Goal: Information Seeking & Learning: Learn about a topic

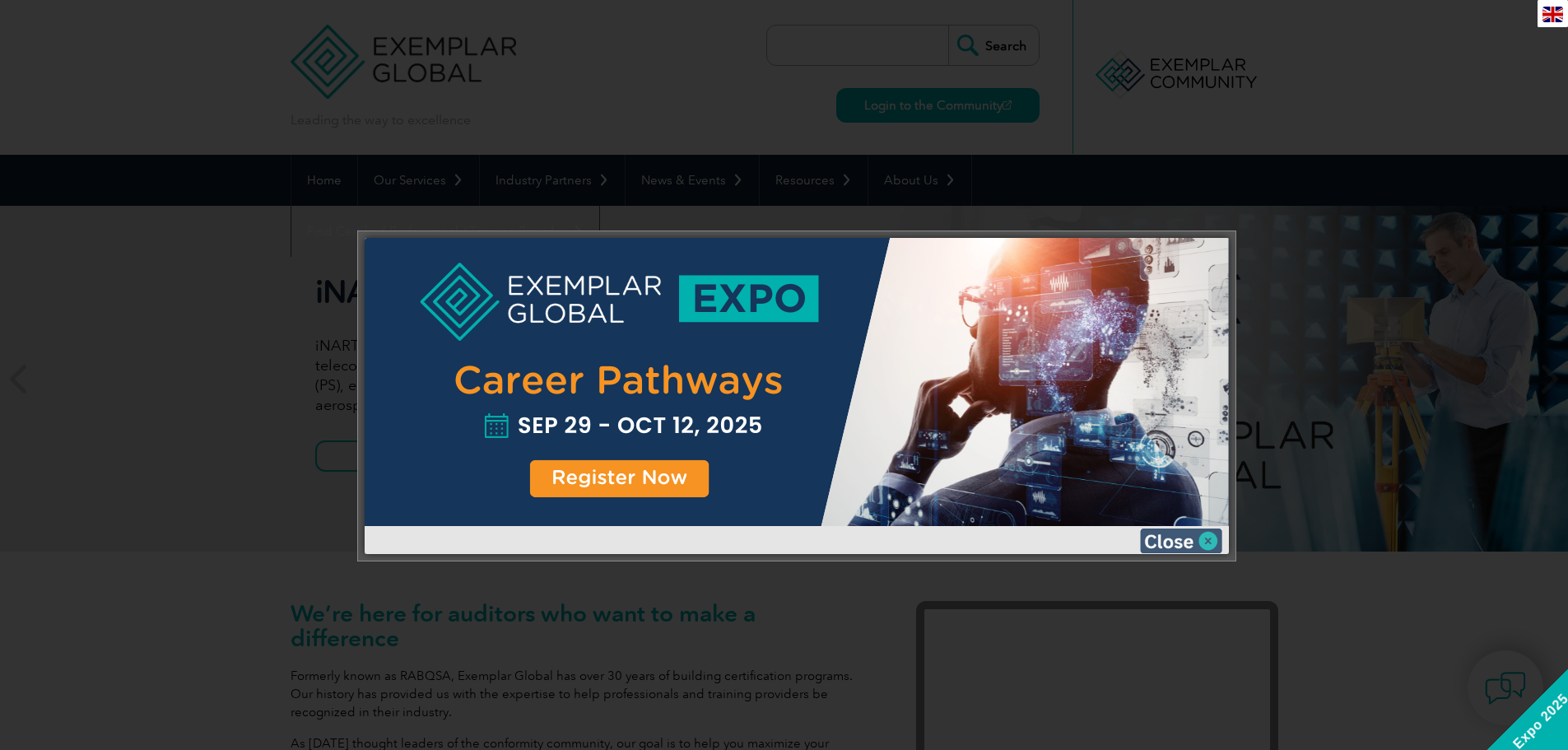
click at [1171, 544] on img at bounding box center [1181, 541] width 83 height 25
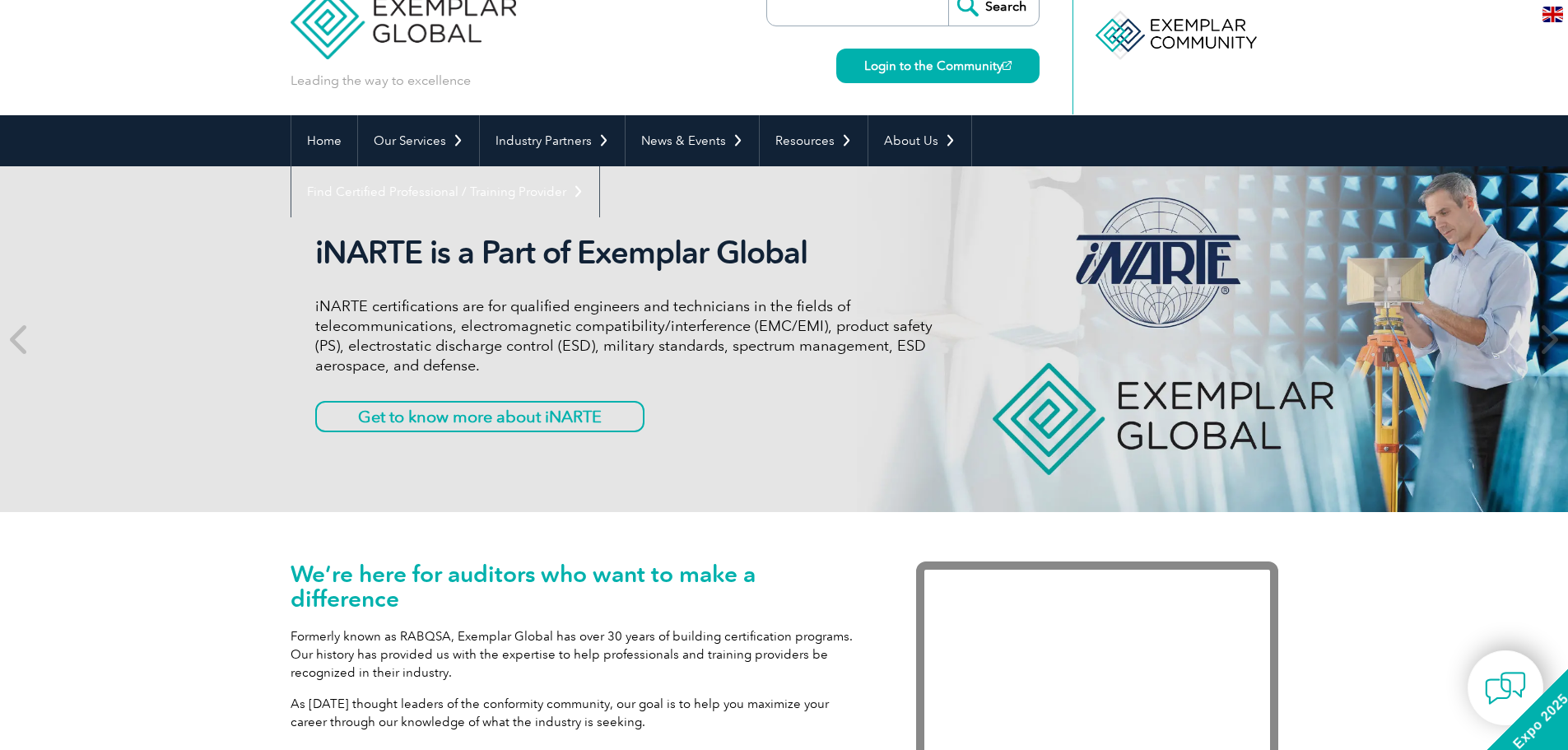
scroll to position [41, 0]
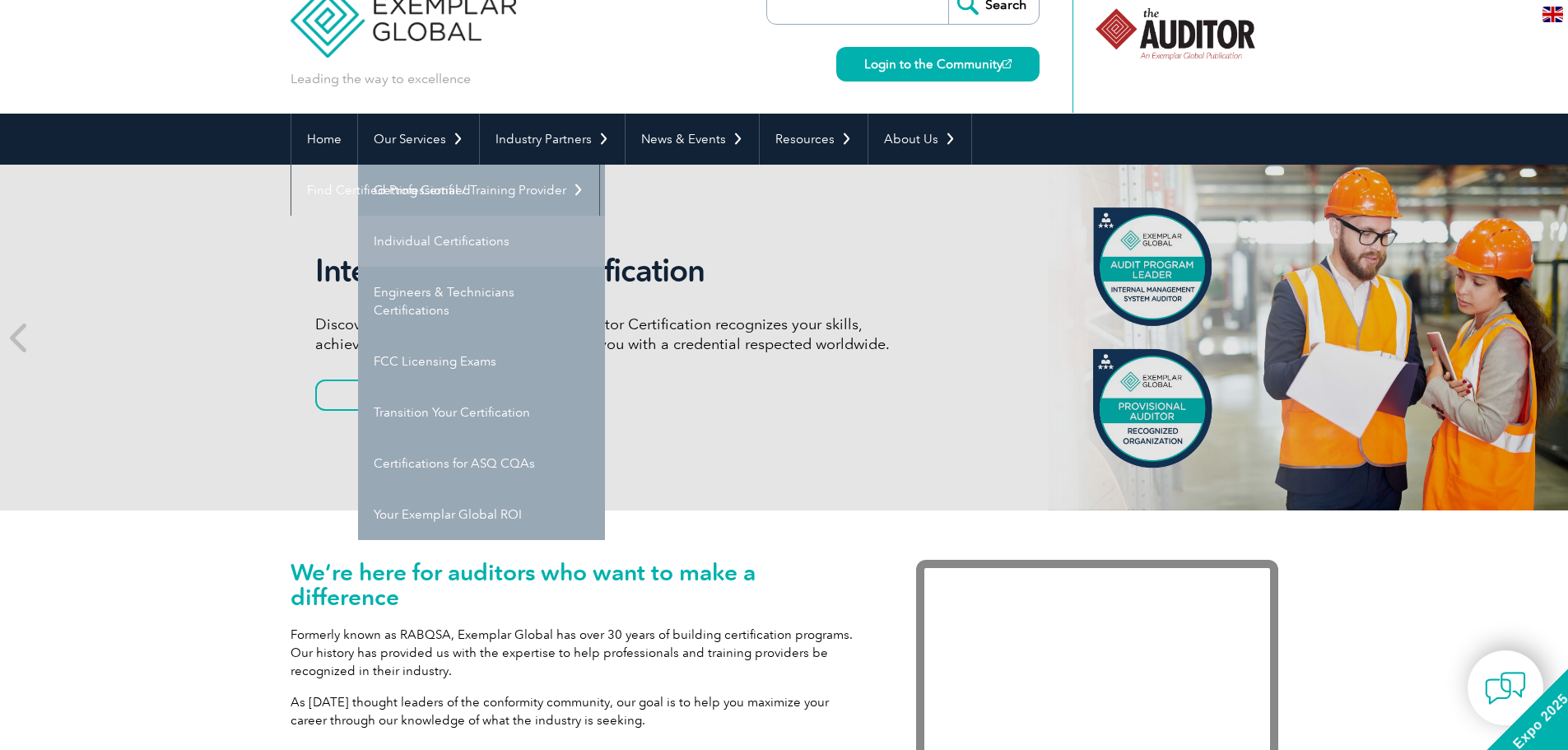
click at [445, 236] on link "Individual Certifications" at bounding box center [481, 241] width 247 height 51
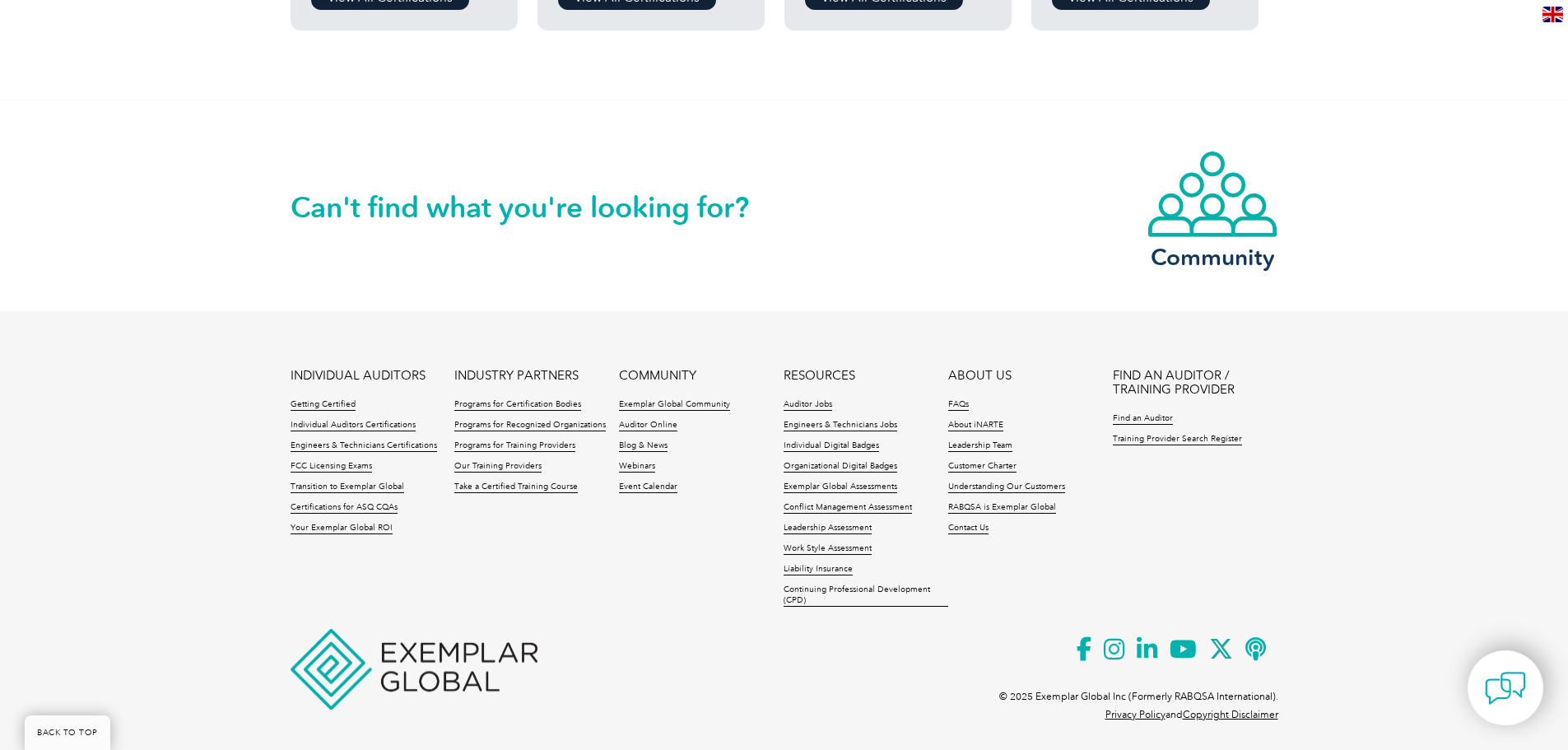
scroll to position [1626, 0]
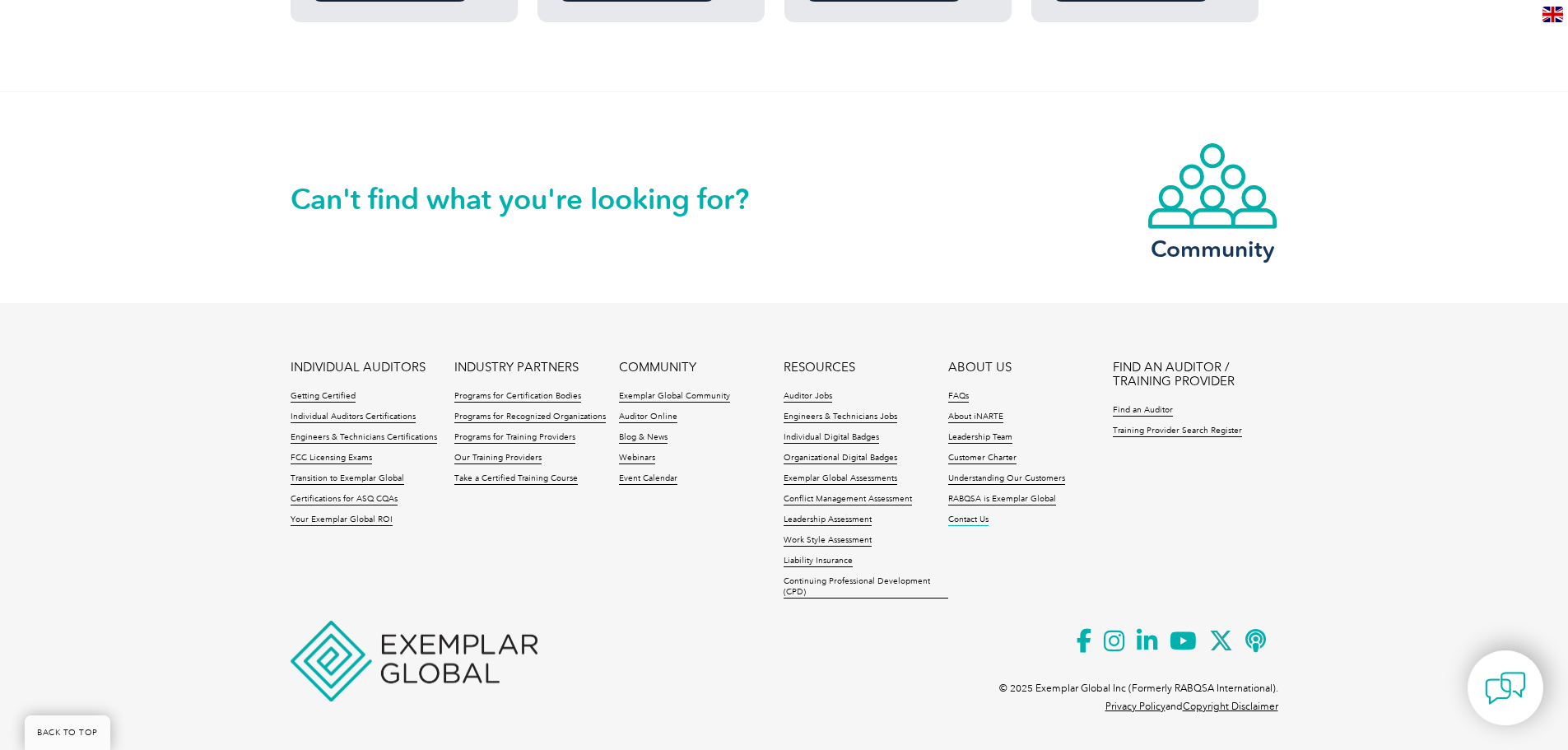
click at [961, 521] on link "Contact Us" at bounding box center [968, 520] width 40 height 11
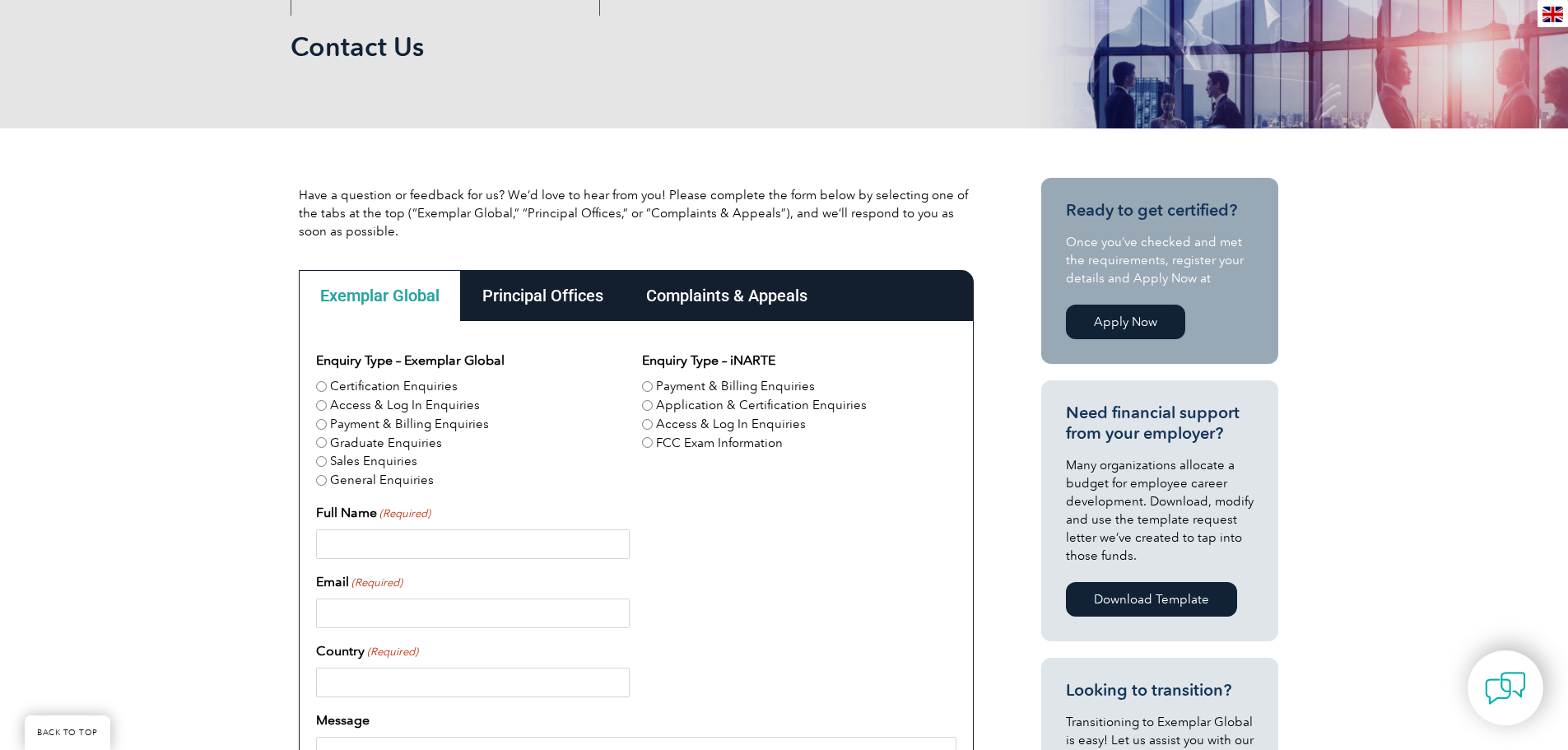
scroll to position [268, 0]
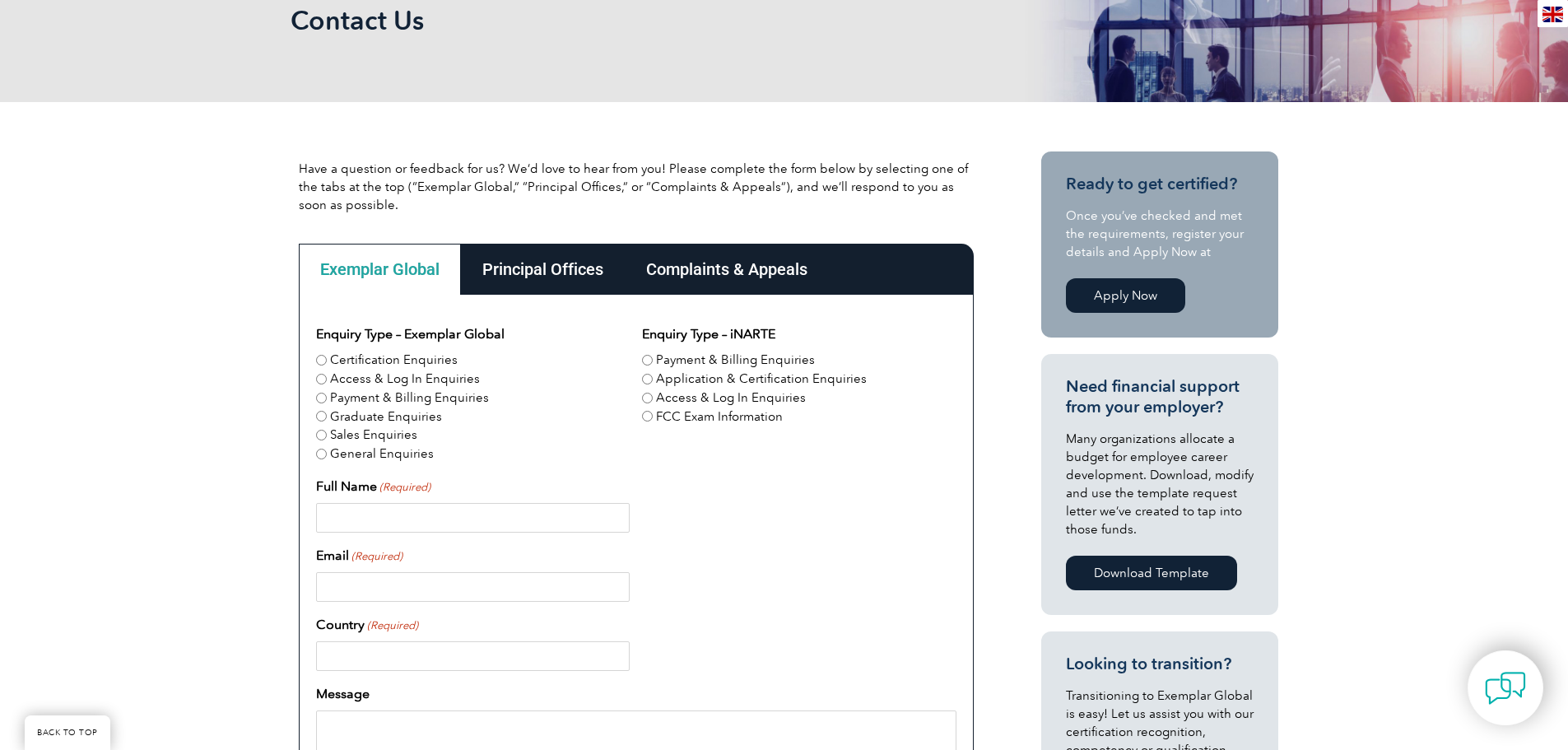
click at [320, 358] on input "Certification Enquiries" at bounding box center [321, 360] width 10 height 10
radio input "true"
click at [393, 516] on input "Full Name (Required)" at bounding box center [473, 517] width 313 height 29
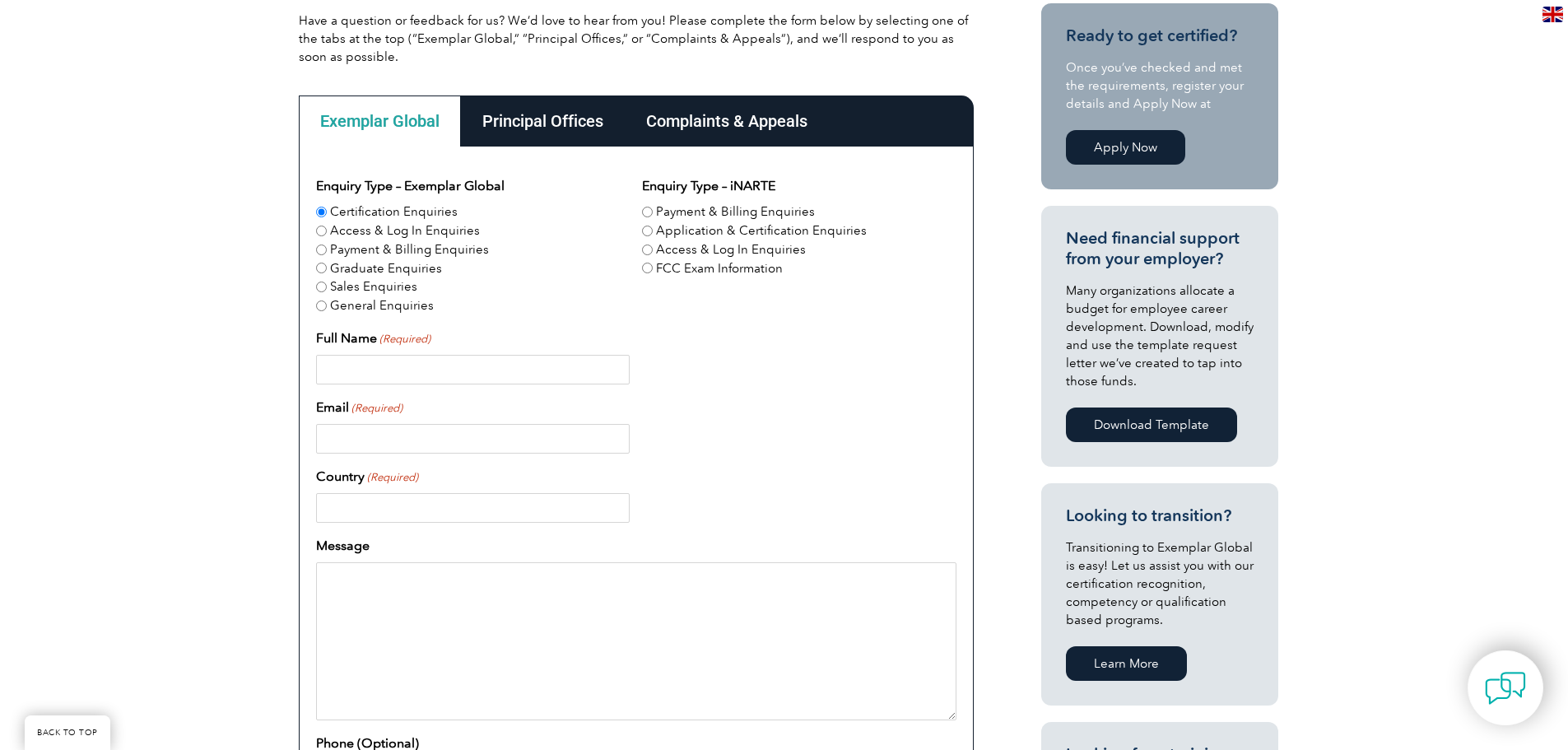
scroll to position [412, 0]
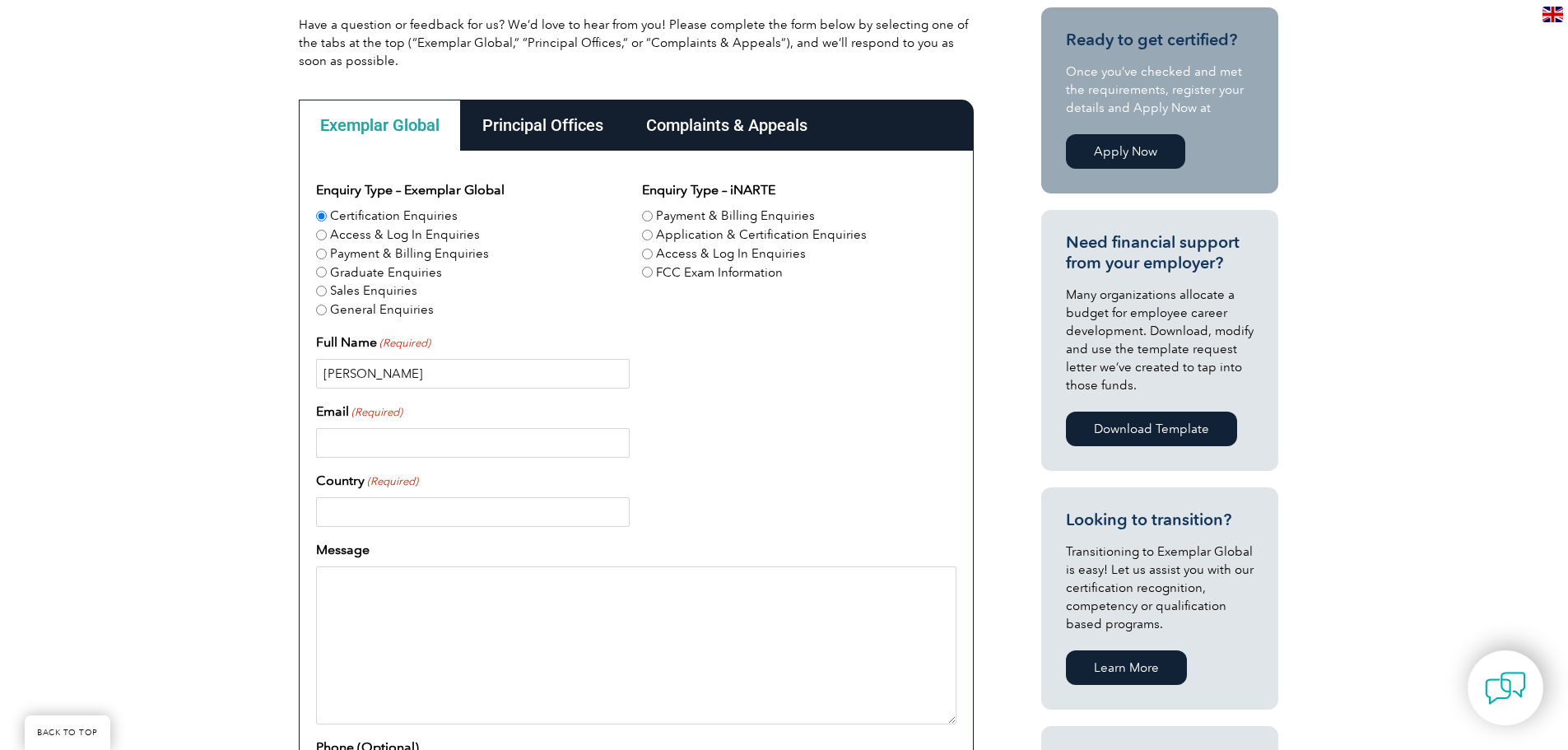
type input "Darrell Ward"
type input "dward59@comcast.net"
type input "United States"
type input "17344760019"
click at [387, 597] on textarea "Message" at bounding box center [636, 646] width 641 height 159
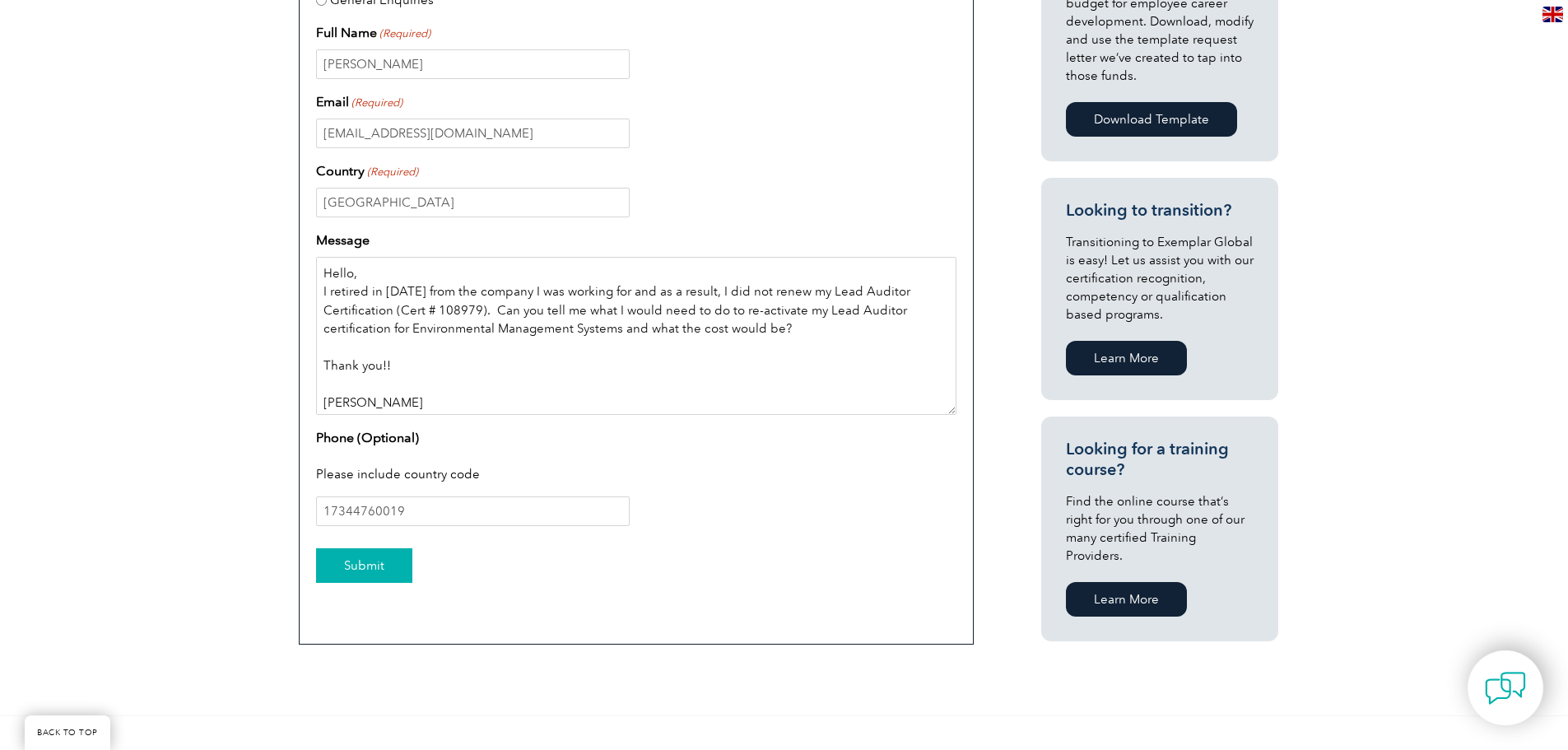
scroll to position [741, 0]
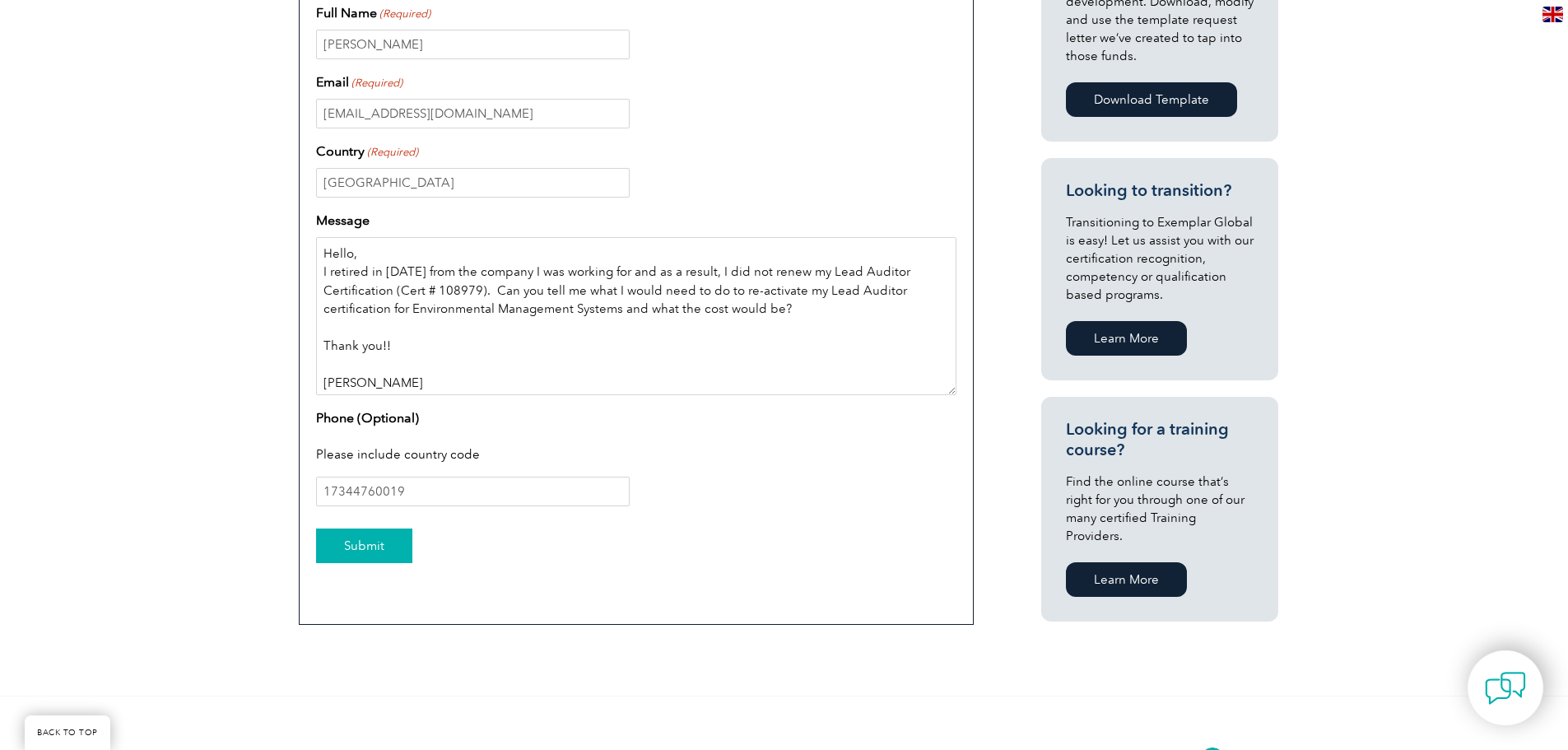
type textarea "Hello, I retired in 2023 from the company I was working for and as a result, I …"
click at [371, 547] on input "Submit" at bounding box center [364, 546] width 96 height 34
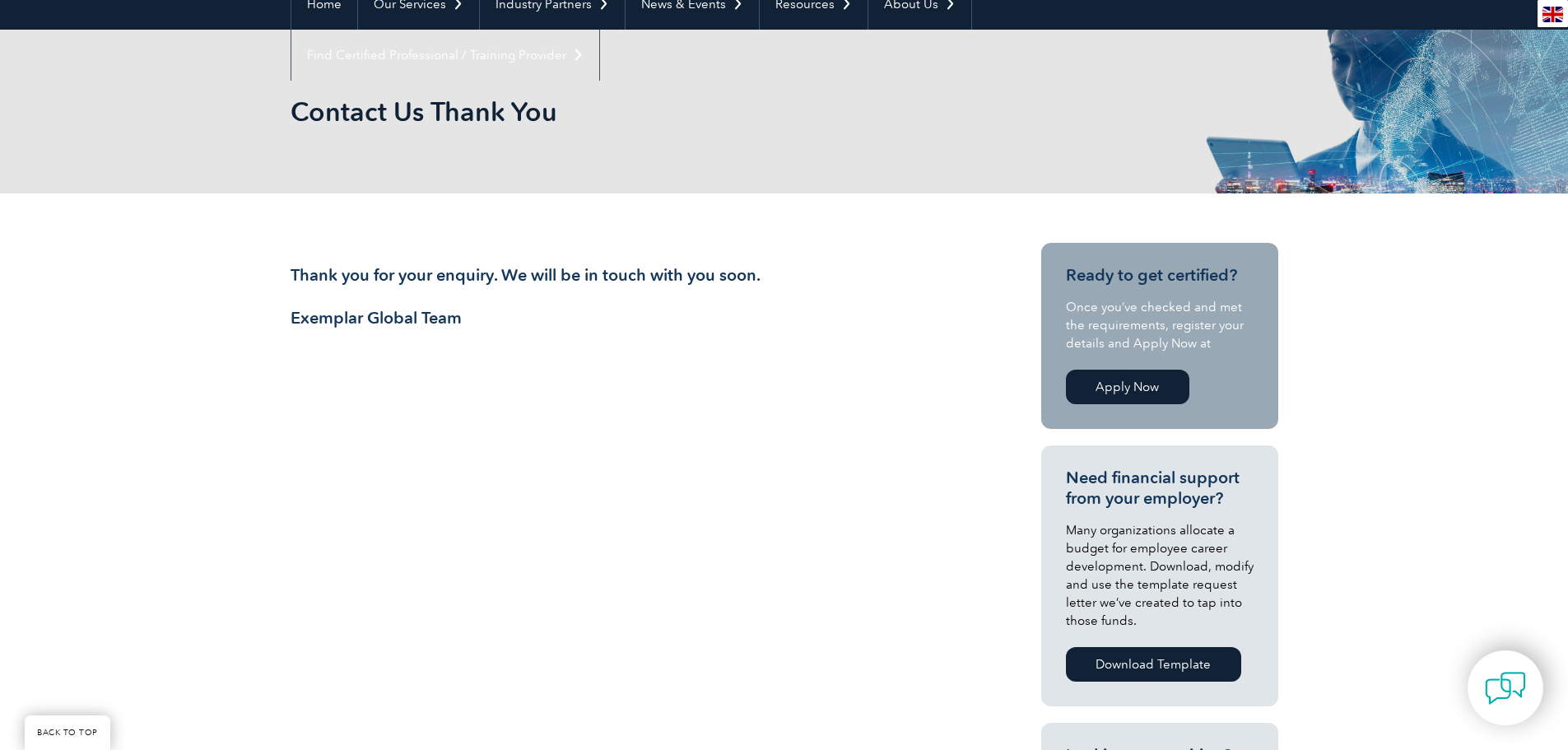
scroll to position [164, 0]
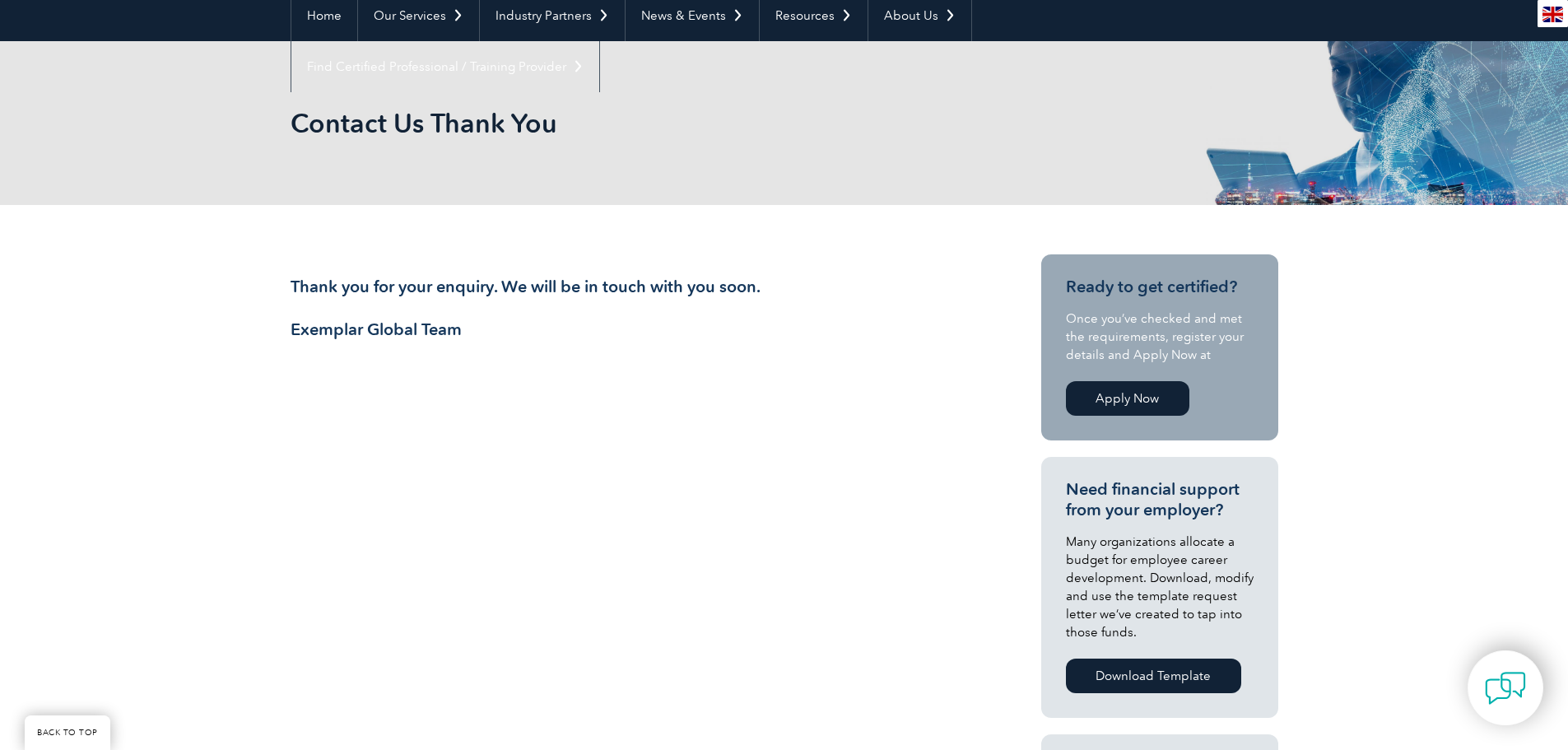
click at [1135, 401] on link "Apply Now" at bounding box center [1128, 399] width 123 height 34
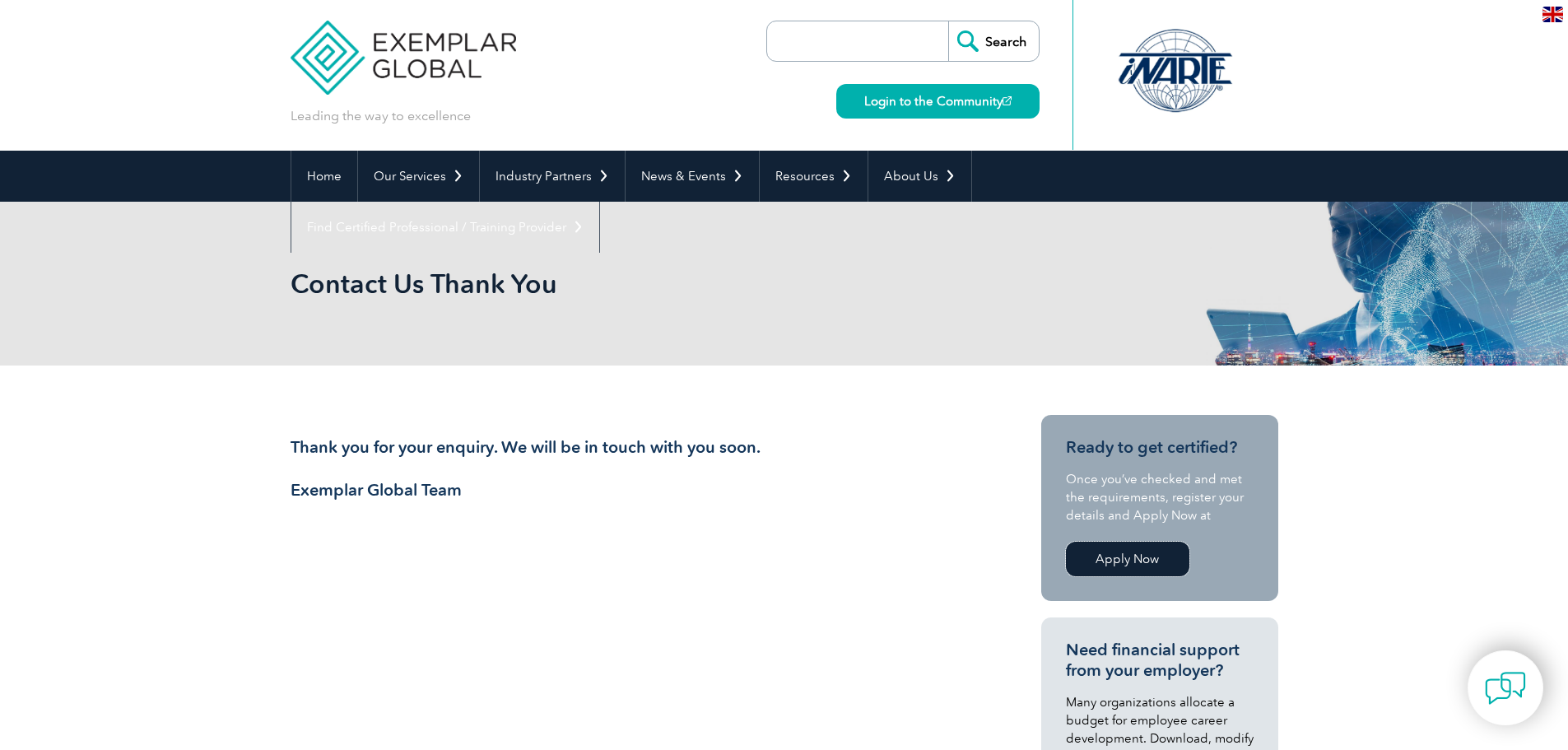
scroll to position [0, 0]
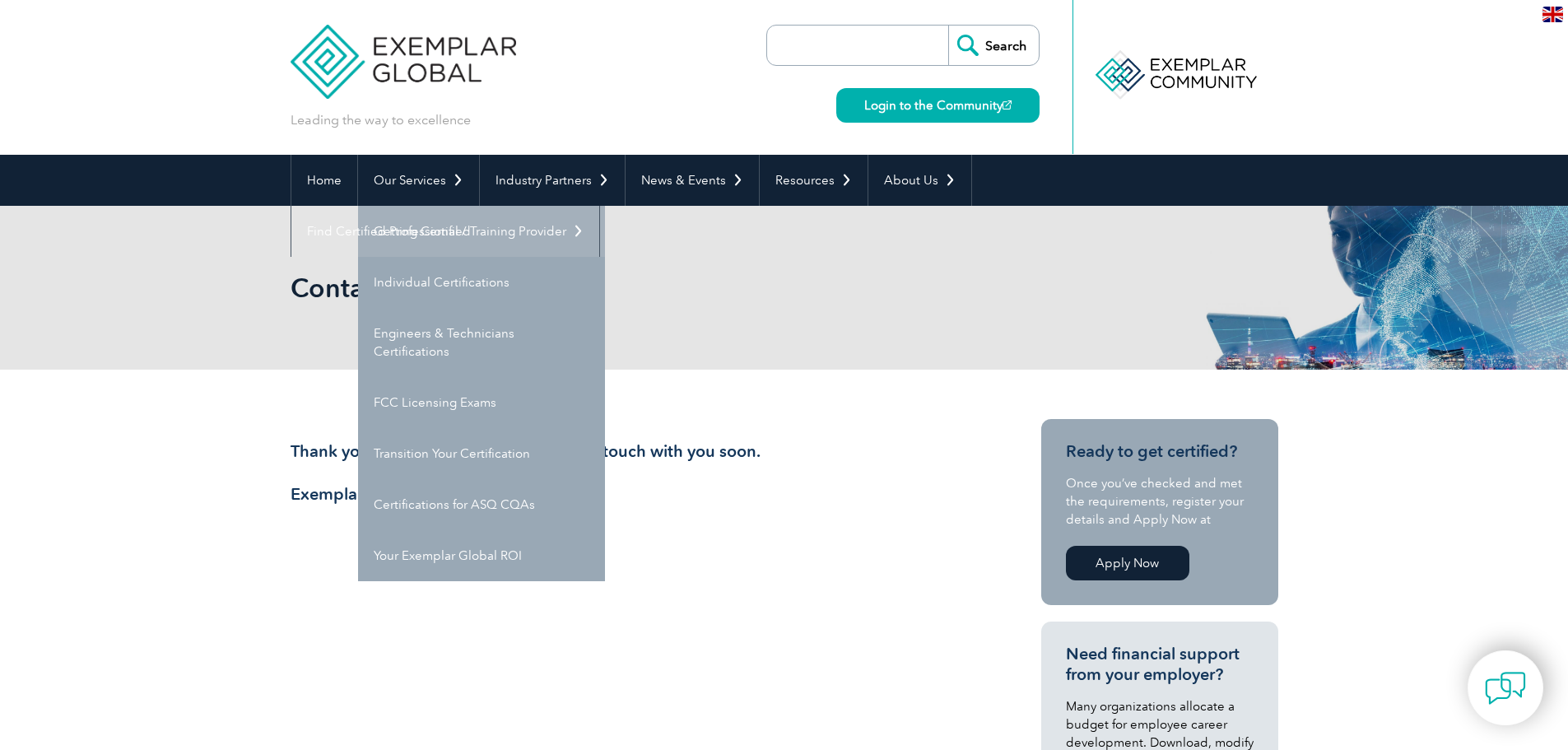
click at [407, 227] on link "Getting Certified" at bounding box center [481, 232] width 247 height 51
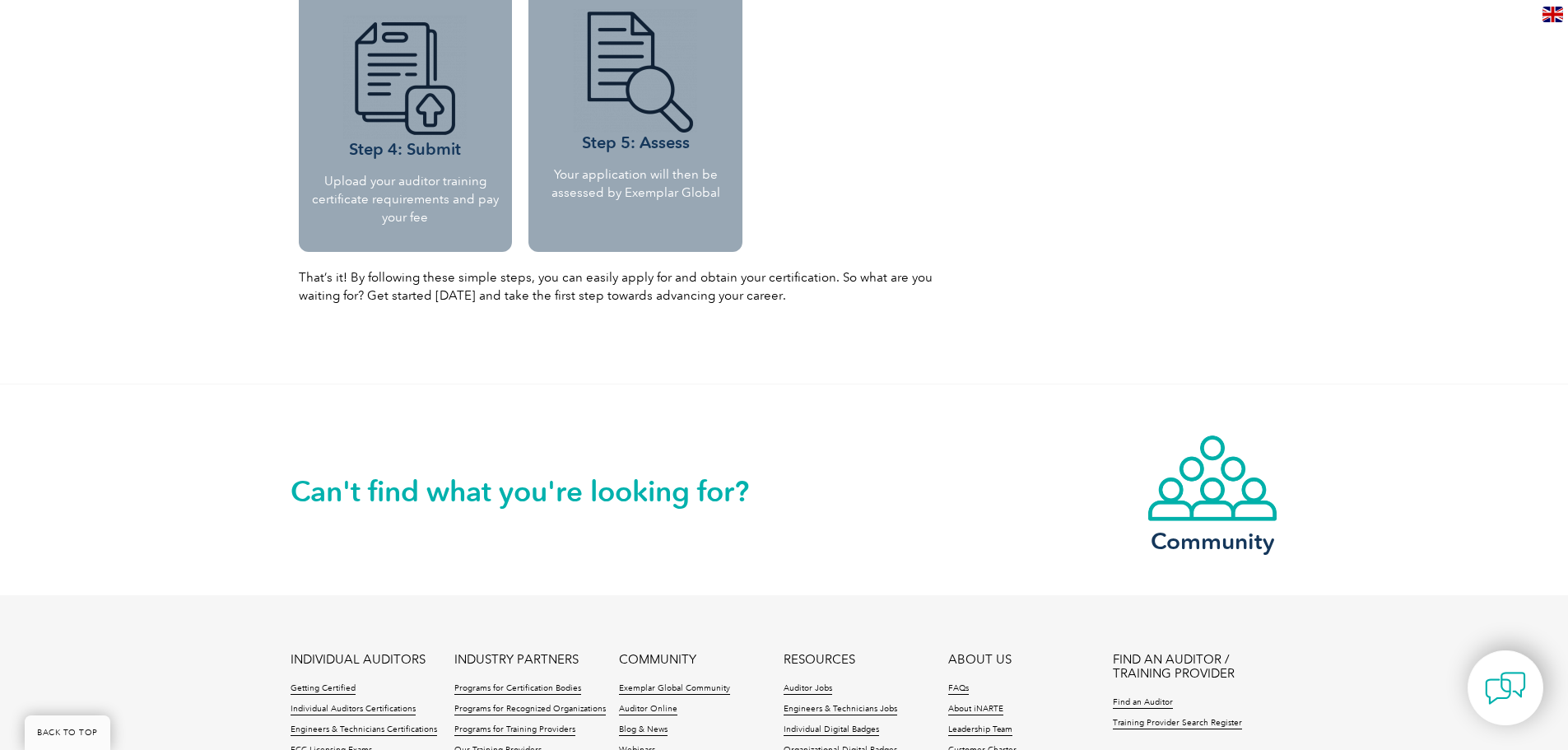
scroll to position [2017, 0]
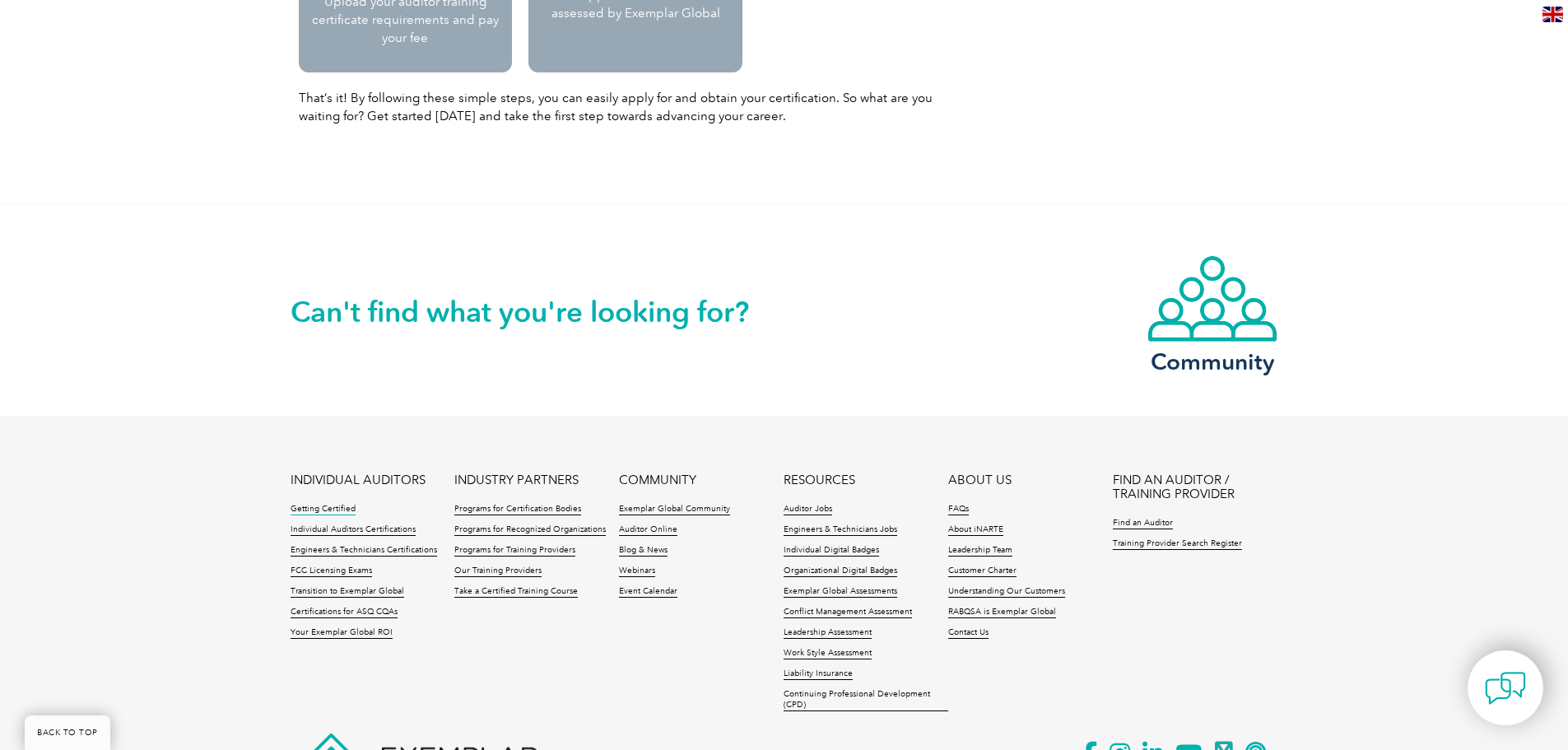
click at [327, 510] on link "Getting Certified" at bounding box center [323, 510] width 65 height 11
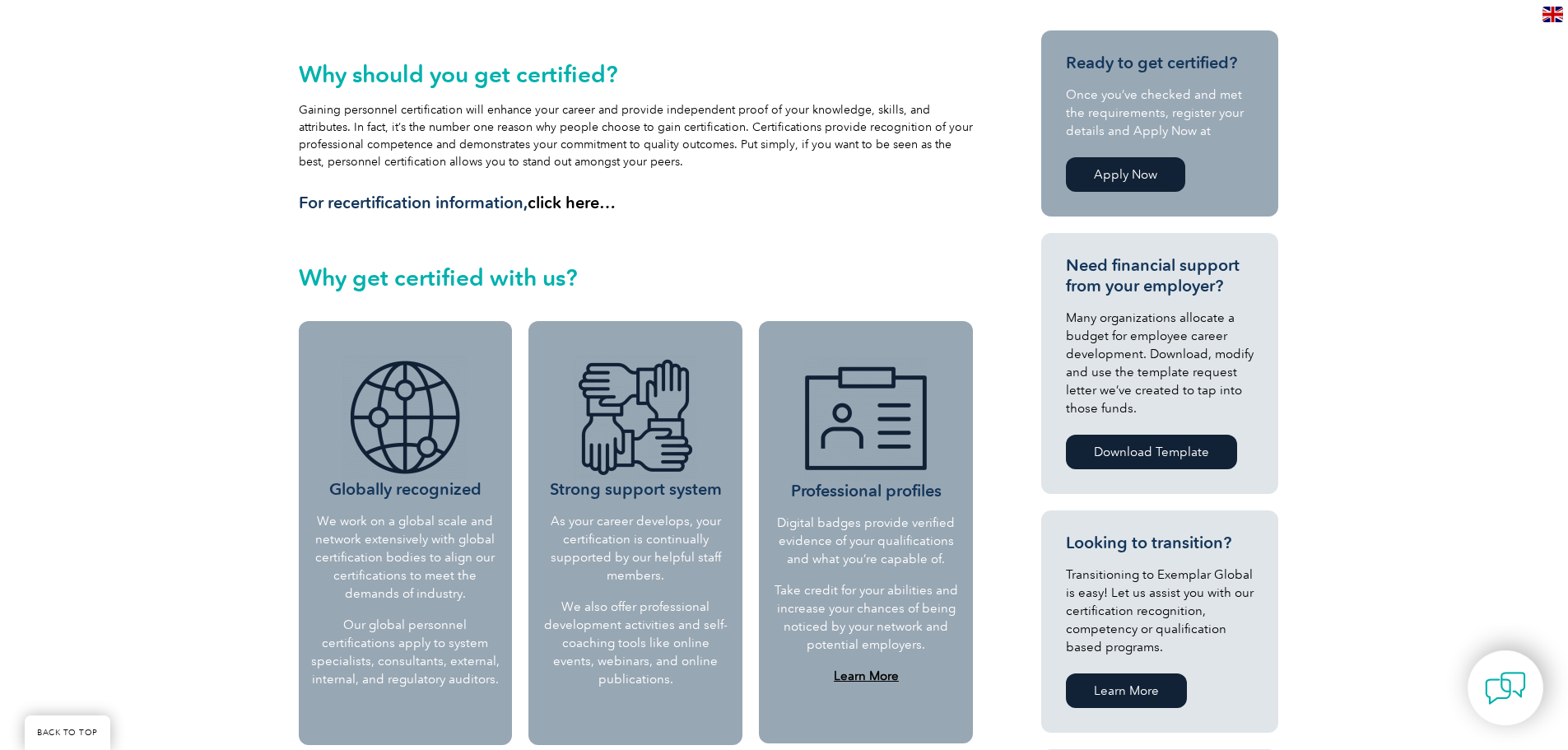
scroll to position [432, 0]
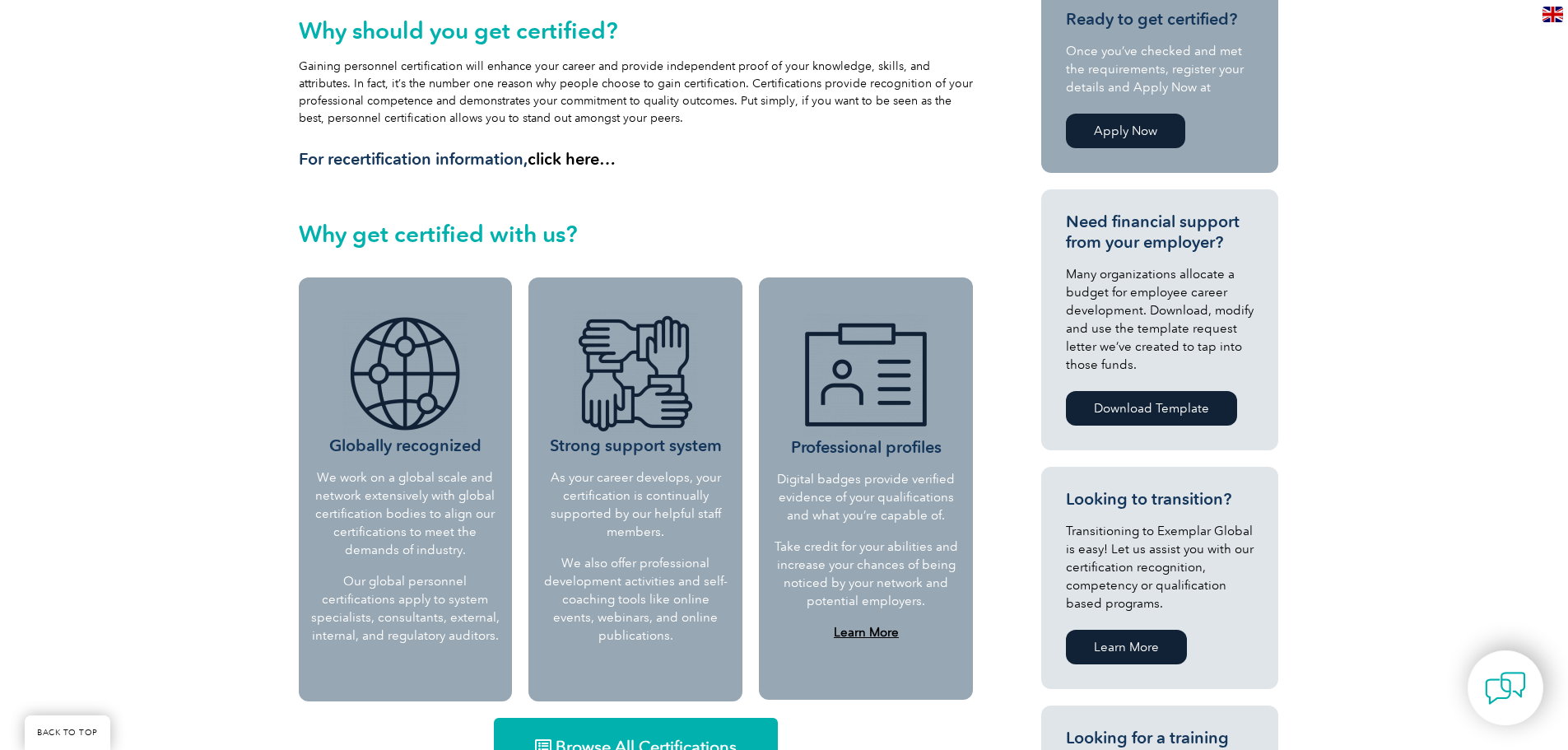
click at [1138, 410] on link "Download Template" at bounding box center [1151, 408] width 171 height 34
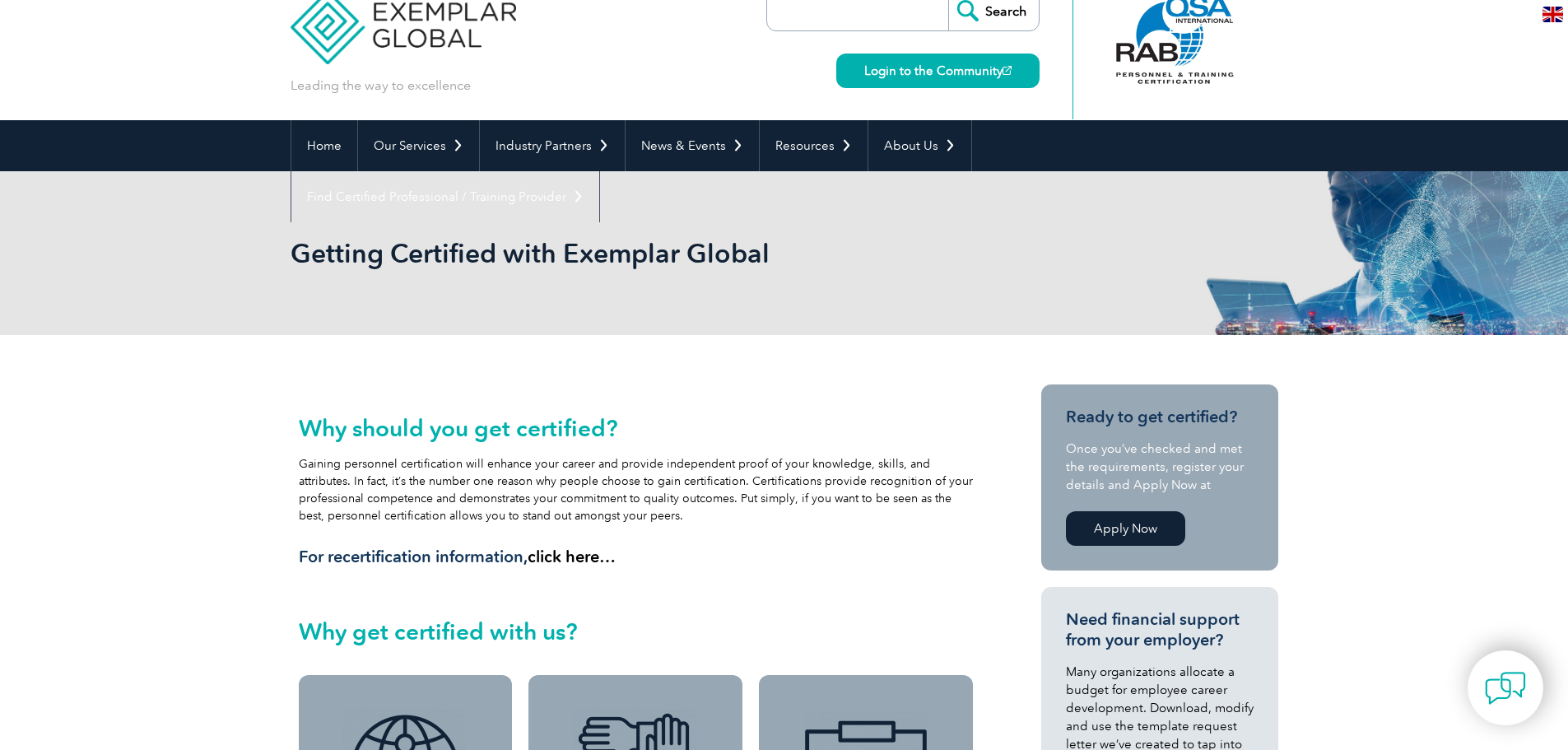
scroll to position [0, 0]
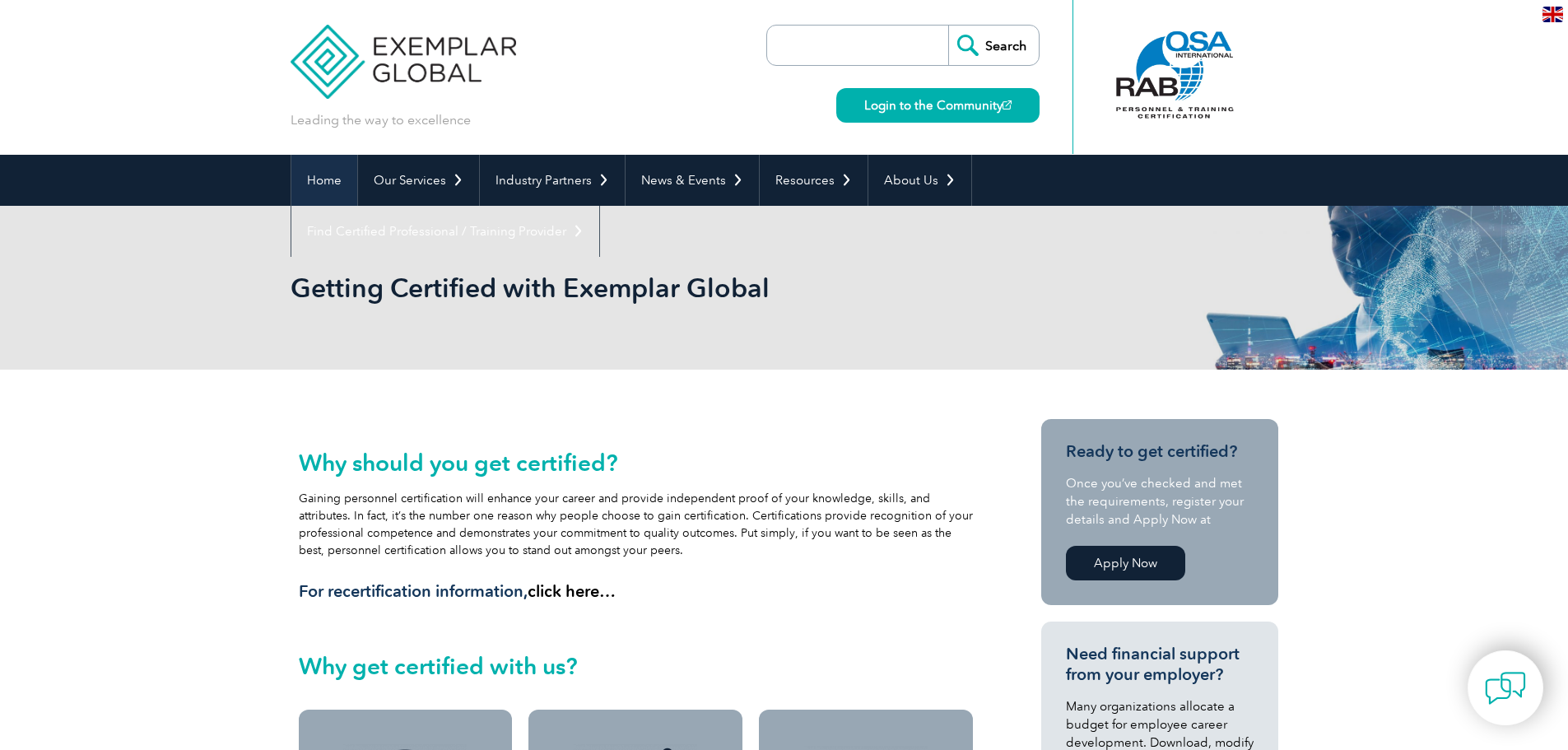
click at [333, 178] on link "Home" at bounding box center [324, 180] width 65 height 51
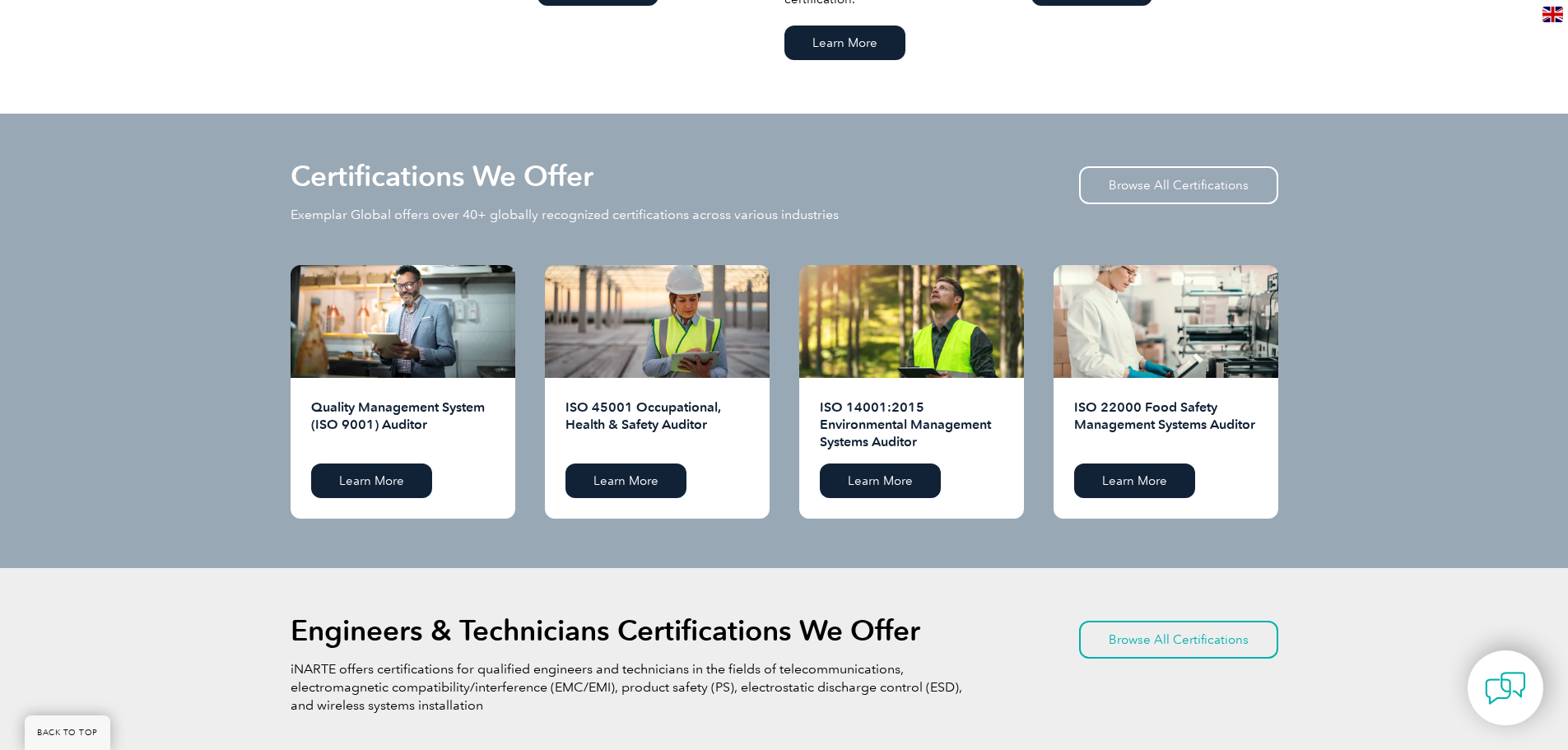
scroll to position [1524, 0]
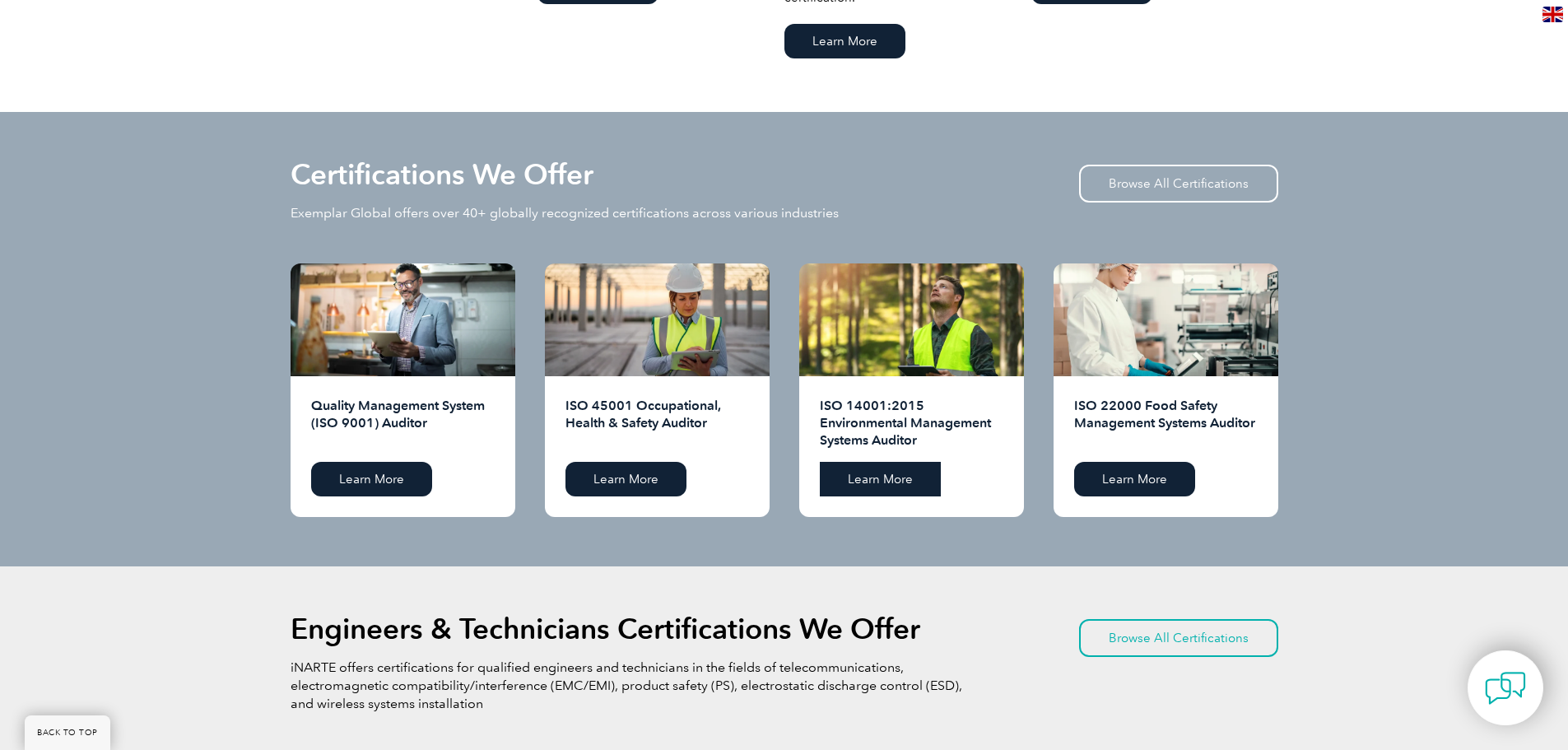
click at [873, 475] on link "Learn More" at bounding box center [880, 479] width 121 height 34
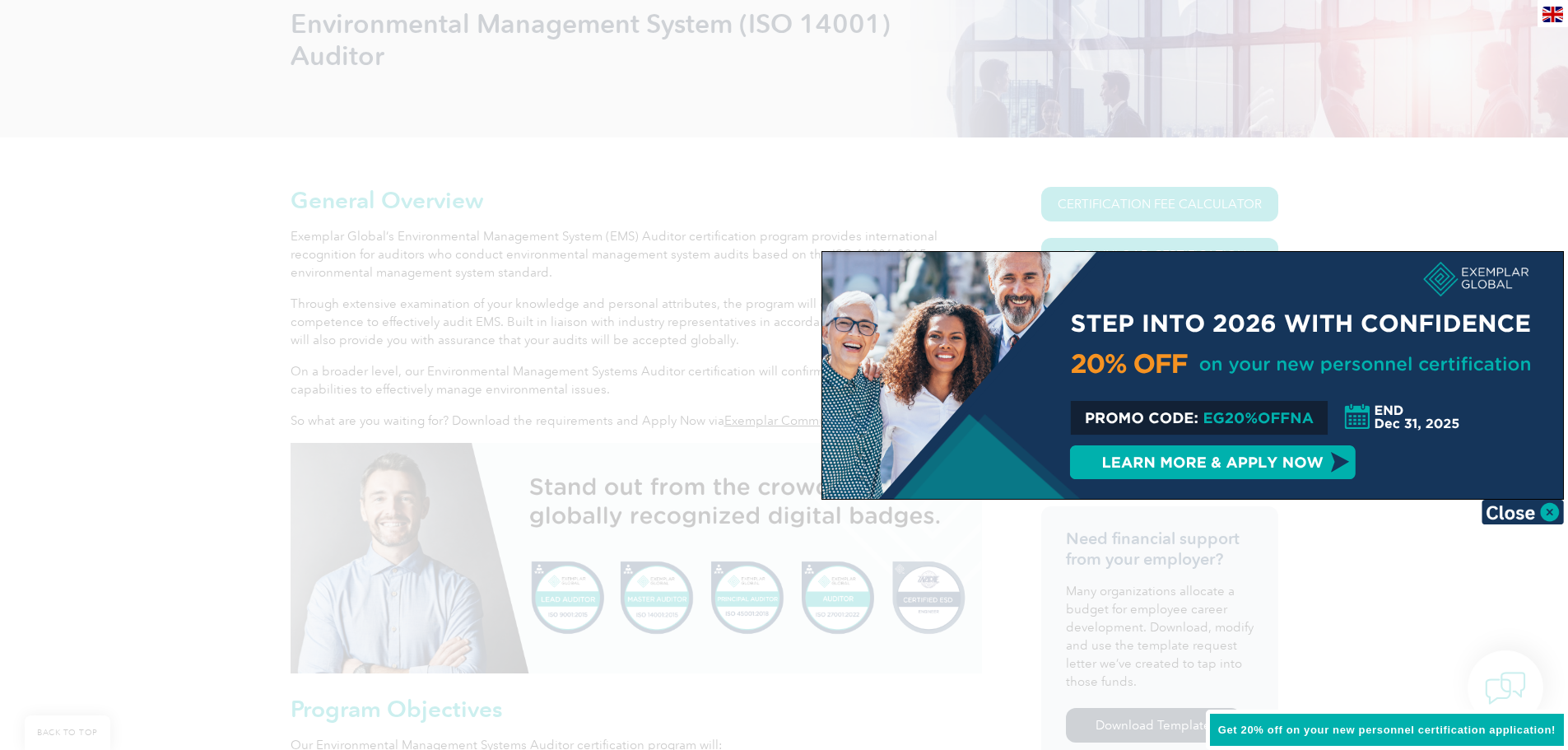
scroll to position [268, 0]
click at [1521, 514] on img at bounding box center [1522, 512] width 83 height 25
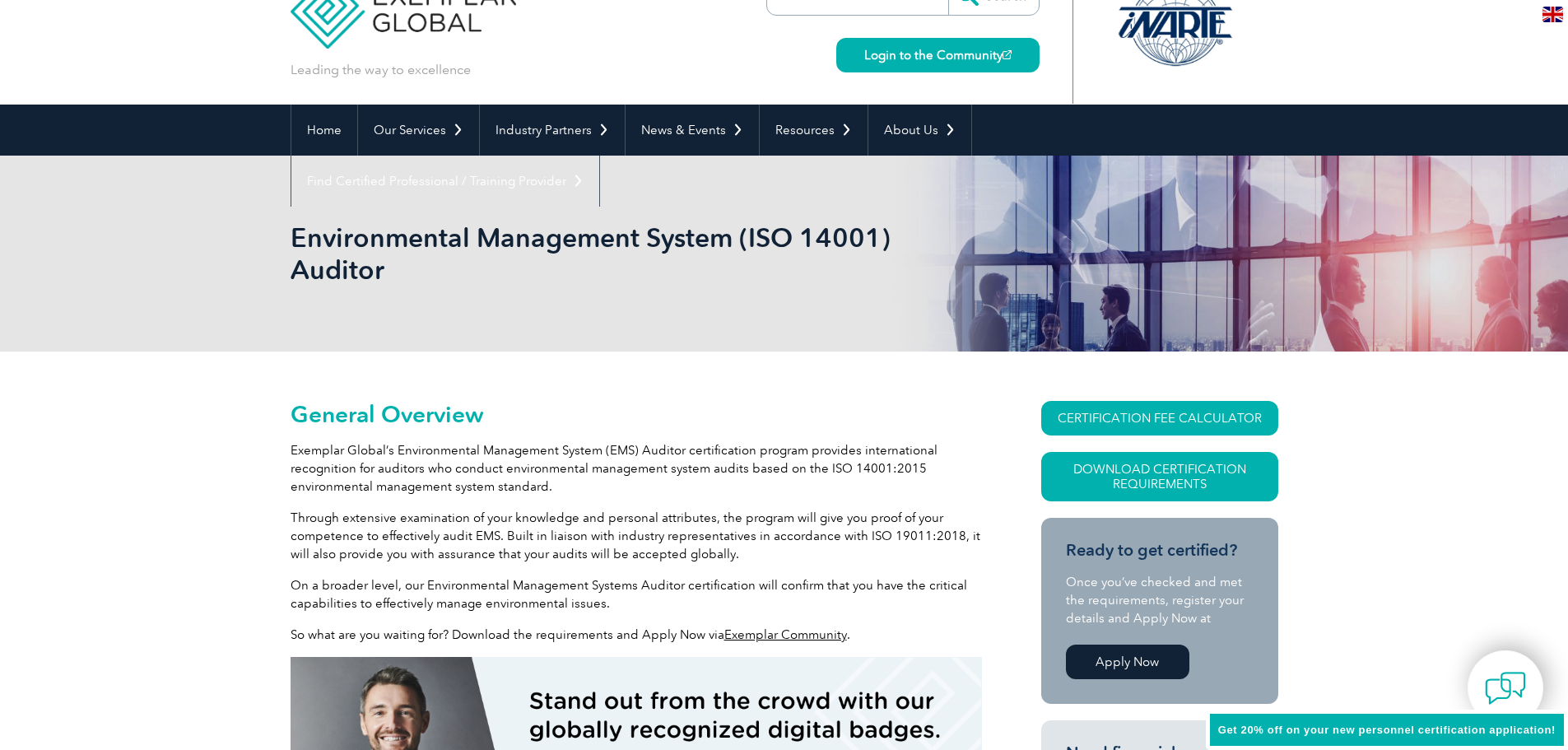
scroll to position [0, 0]
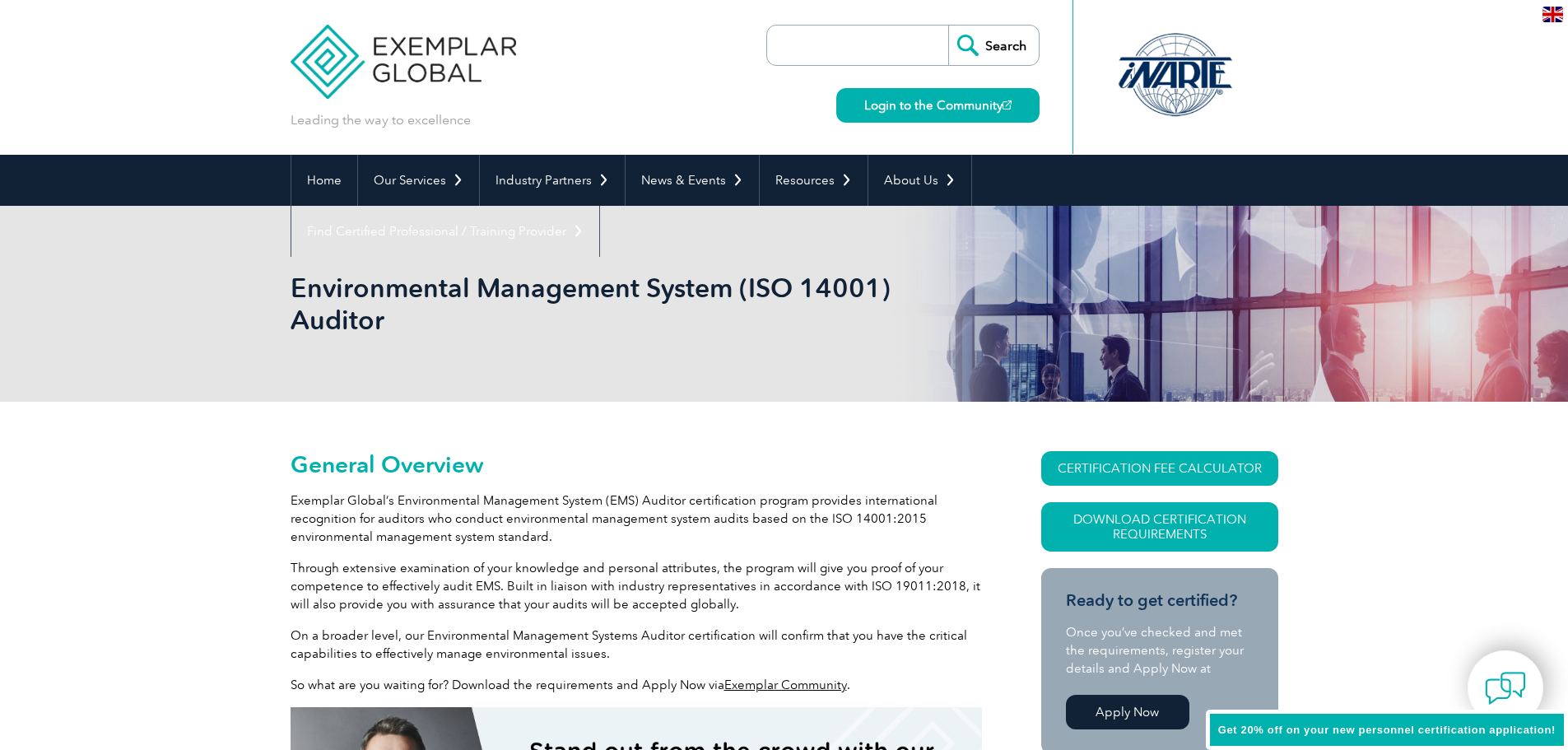
click at [829, 42] on input "search" at bounding box center [862, 46] width 173 height 40
type input "Cost"
click at [948, 26] on input "Search" at bounding box center [993, 46] width 90 height 40
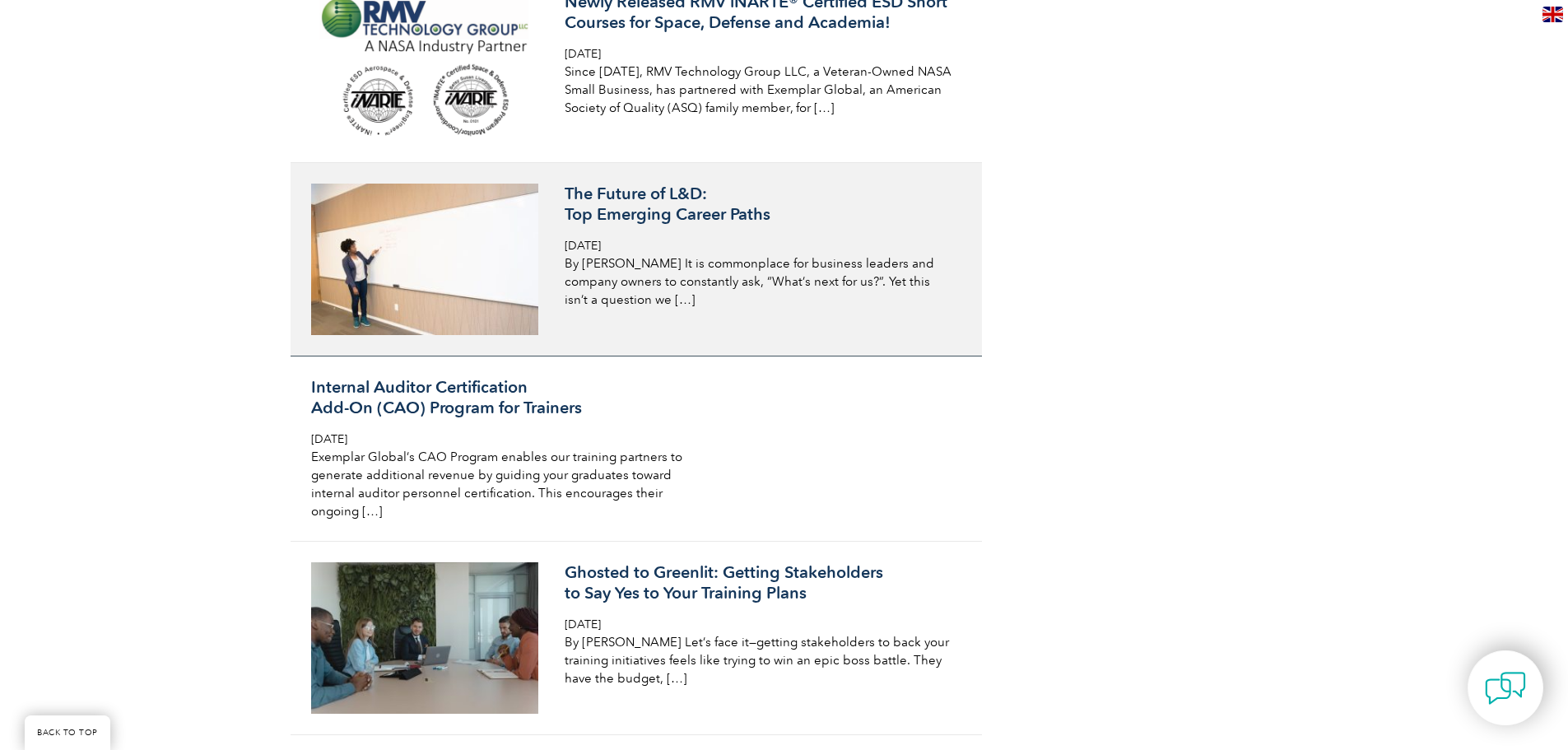
scroll to position [1956, 0]
